Goal: Information Seeking & Learning: Check status

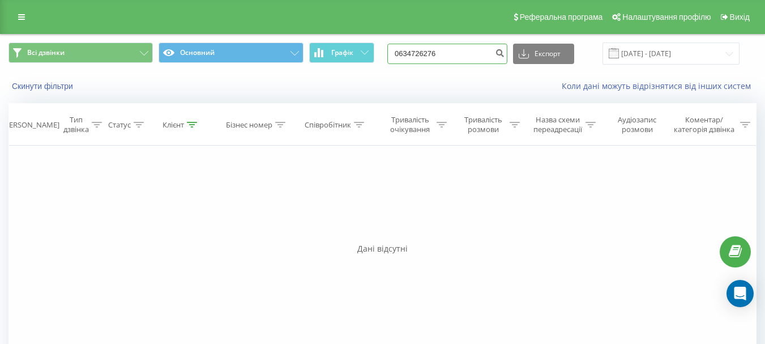
click at [486, 57] on input "0634726276" at bounding box center [447, 54] width 120 height 20
type input "0"
paste input "380934667297"
type input "380934667297"
click at [504, 54] on icon "submit" at bounding box center [500, 51] width 10 height 7
